Goal: Navigation & Orientation: Find specific page/section

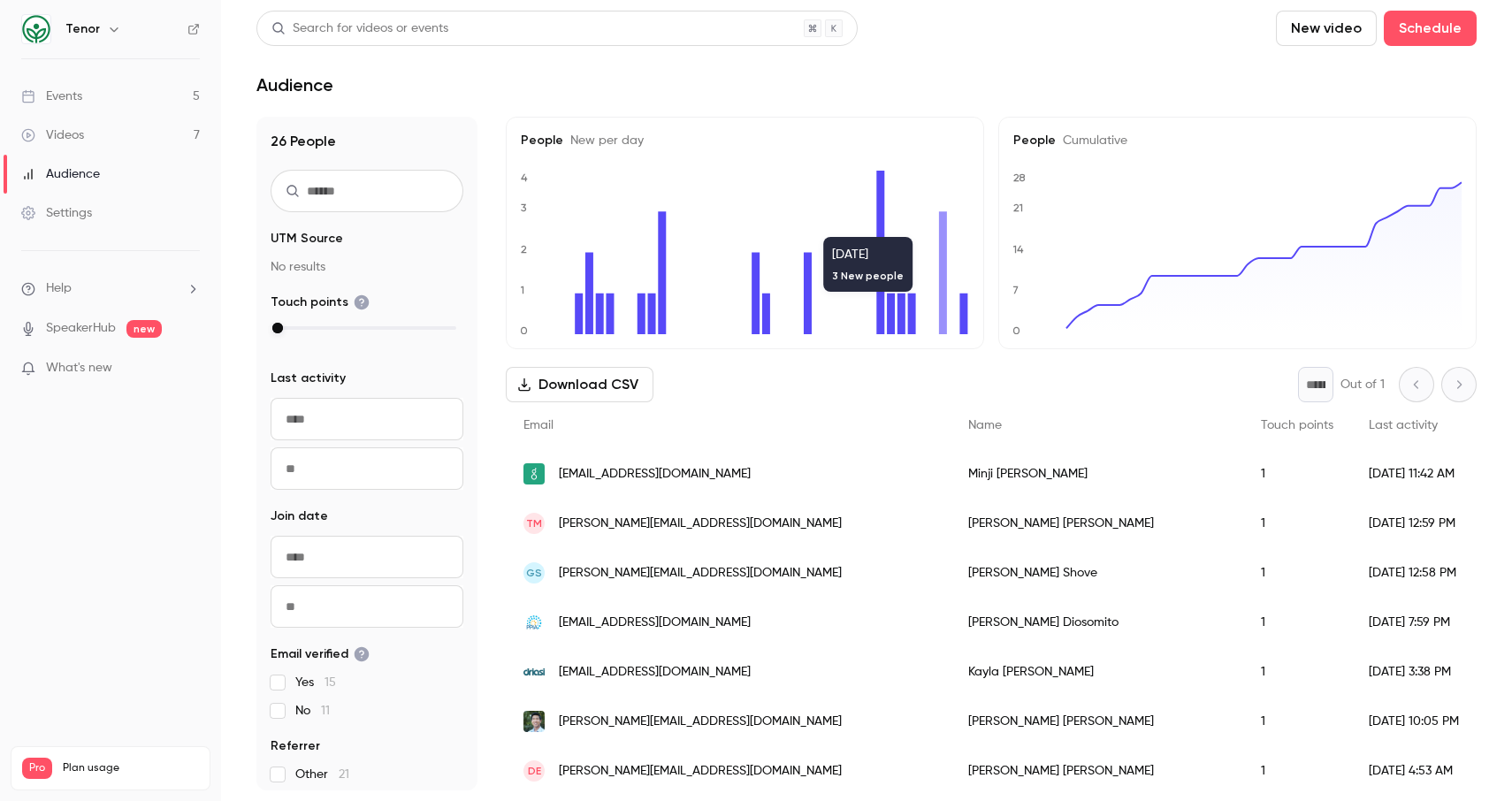
click at [99, 133] on link "Videos 7" at bounding box center [110, 135] width 221 height 39
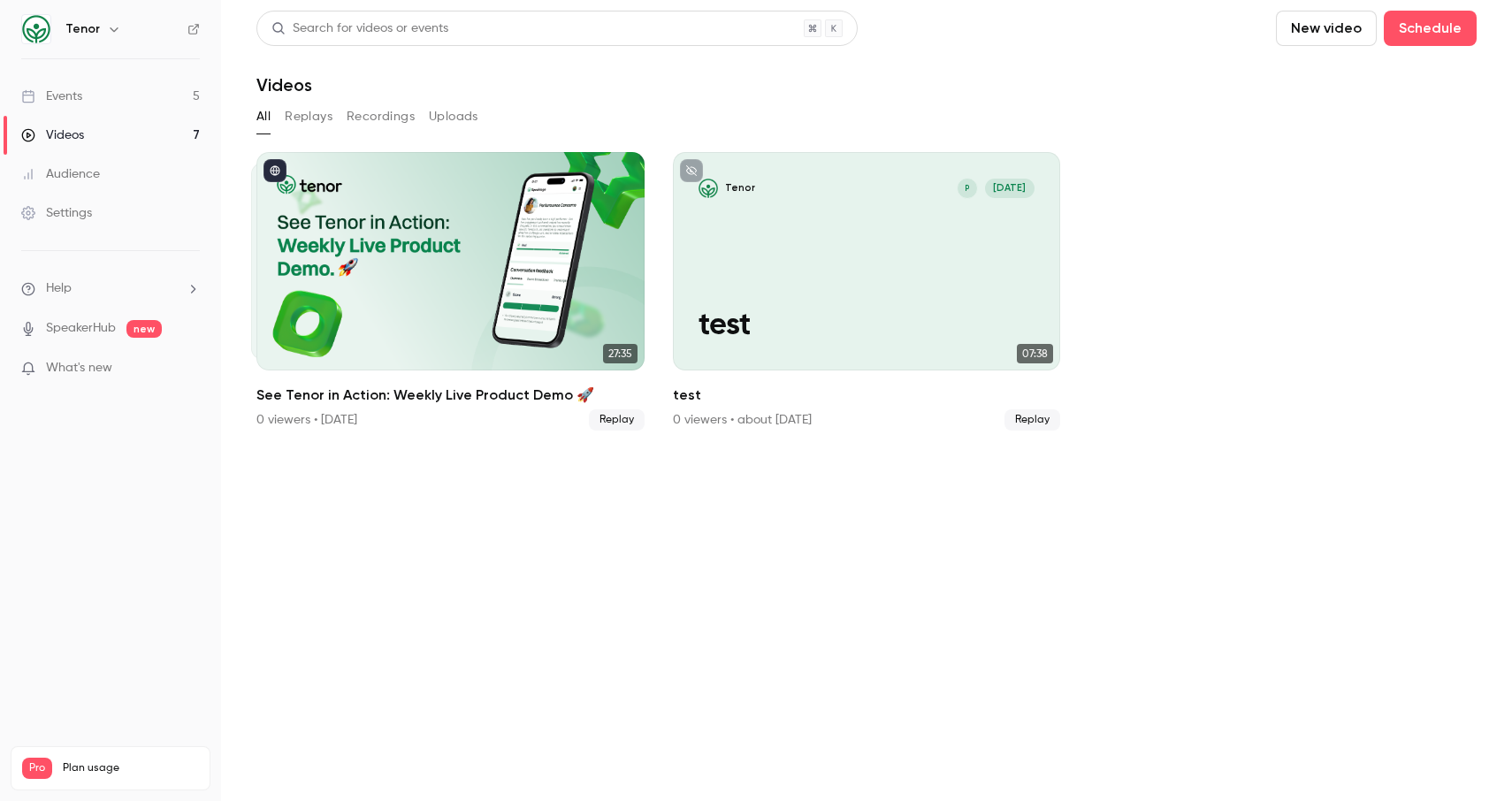
click at [71, 99] on div "Events" at bounding box center [52, 96] width 61 height 18
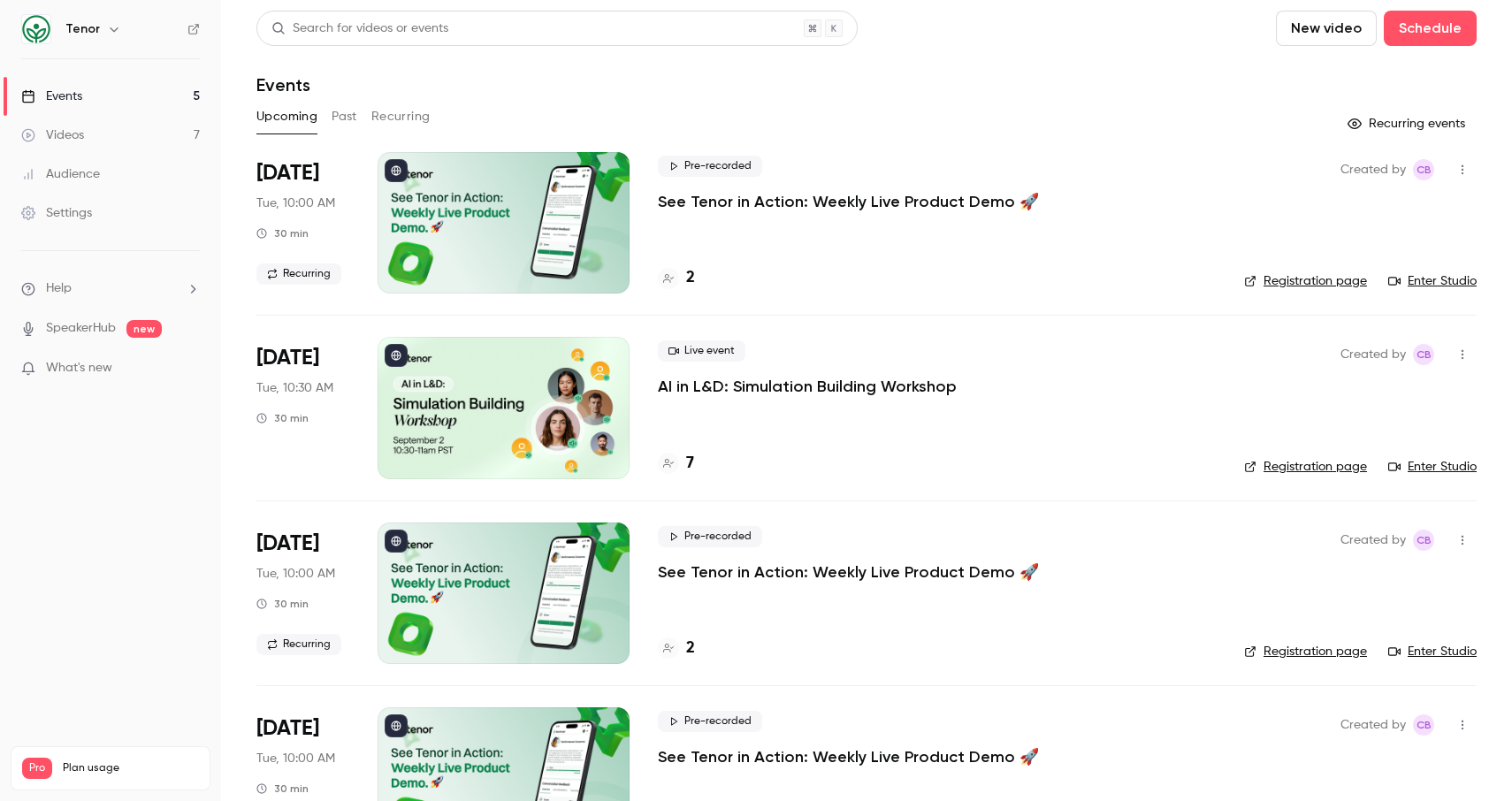
click at [697, 271] on div "2" at bounding box center [936, 278] width 558 height 24
click at [695, 271] on div "2" at bounding box center [936, 278] width 558 height 24
click at [685, 273] on div "2" at bounding box center [676, 278] width 37 height 24
click at [692, 281] on h4 "2" at bounding box center [691, 278] width 9 height 24
